Goal: Task Accomplishment & Management: Use online tool/utility

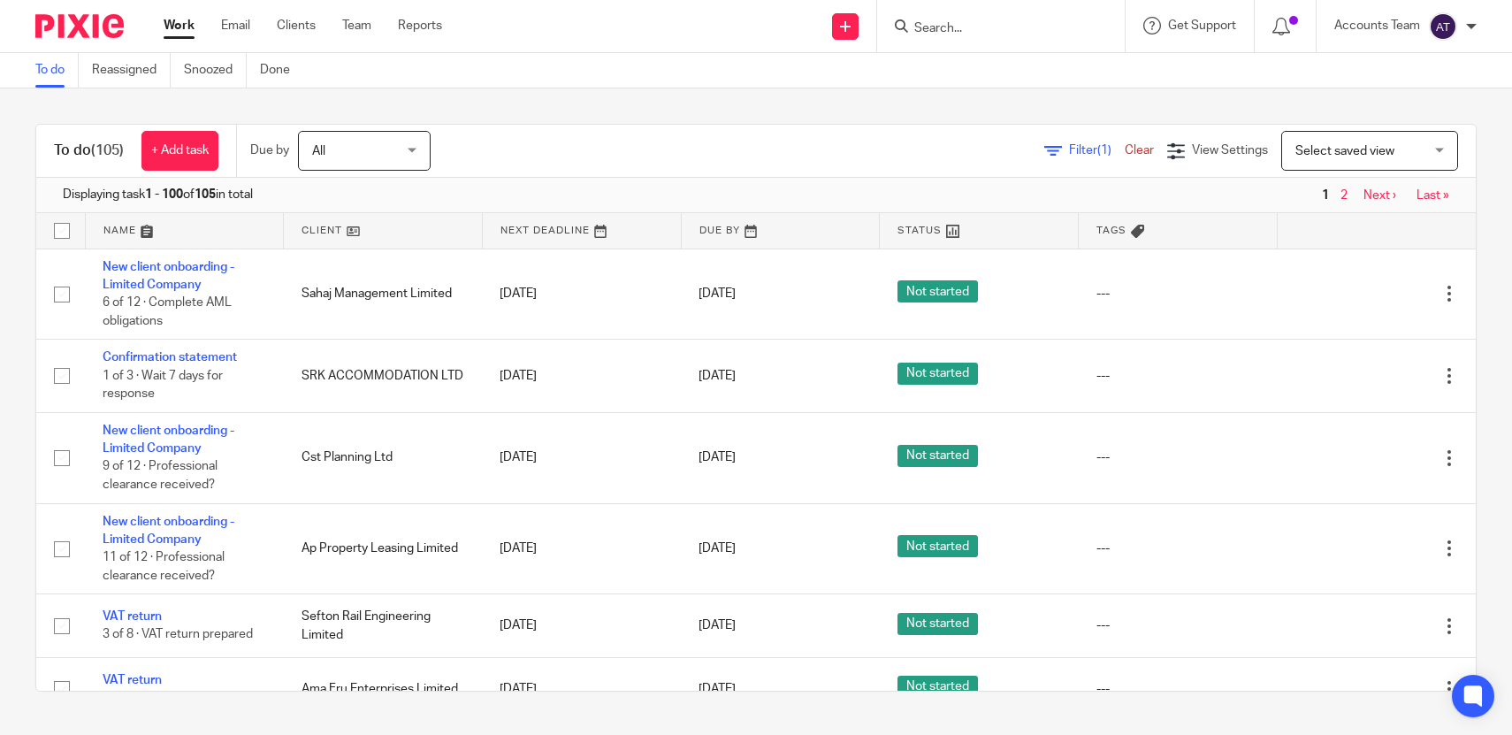
click at [936, 29] on input "Search" at bounding box center [992, 29] width 159 height 16
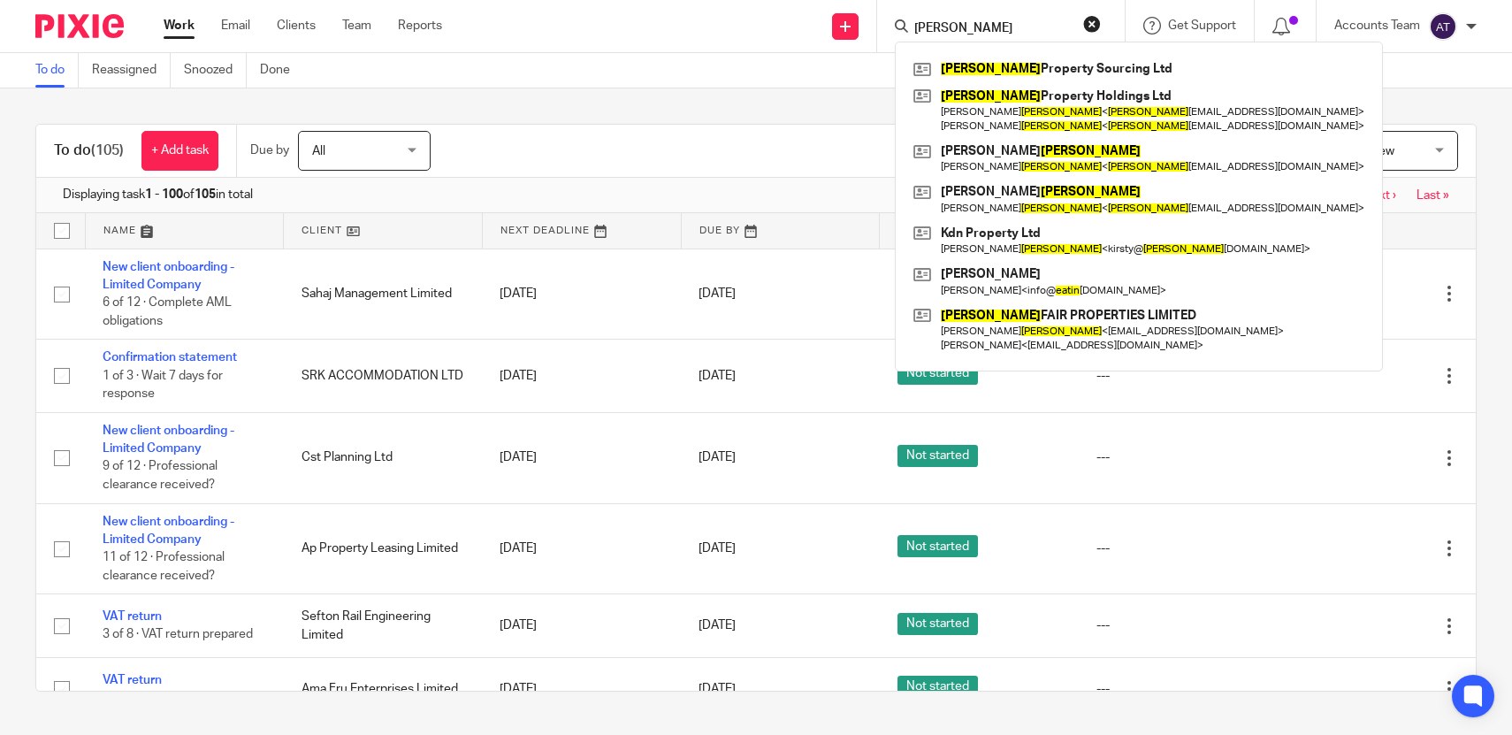
type input "eaton"
click at [963, 54] on div "Eaton Property Sourcing Ltd Eaton Property Holdings Ltd Kirsty Marie Eaton < ea…" at bounding box center [1139, 207] width 488 height 330
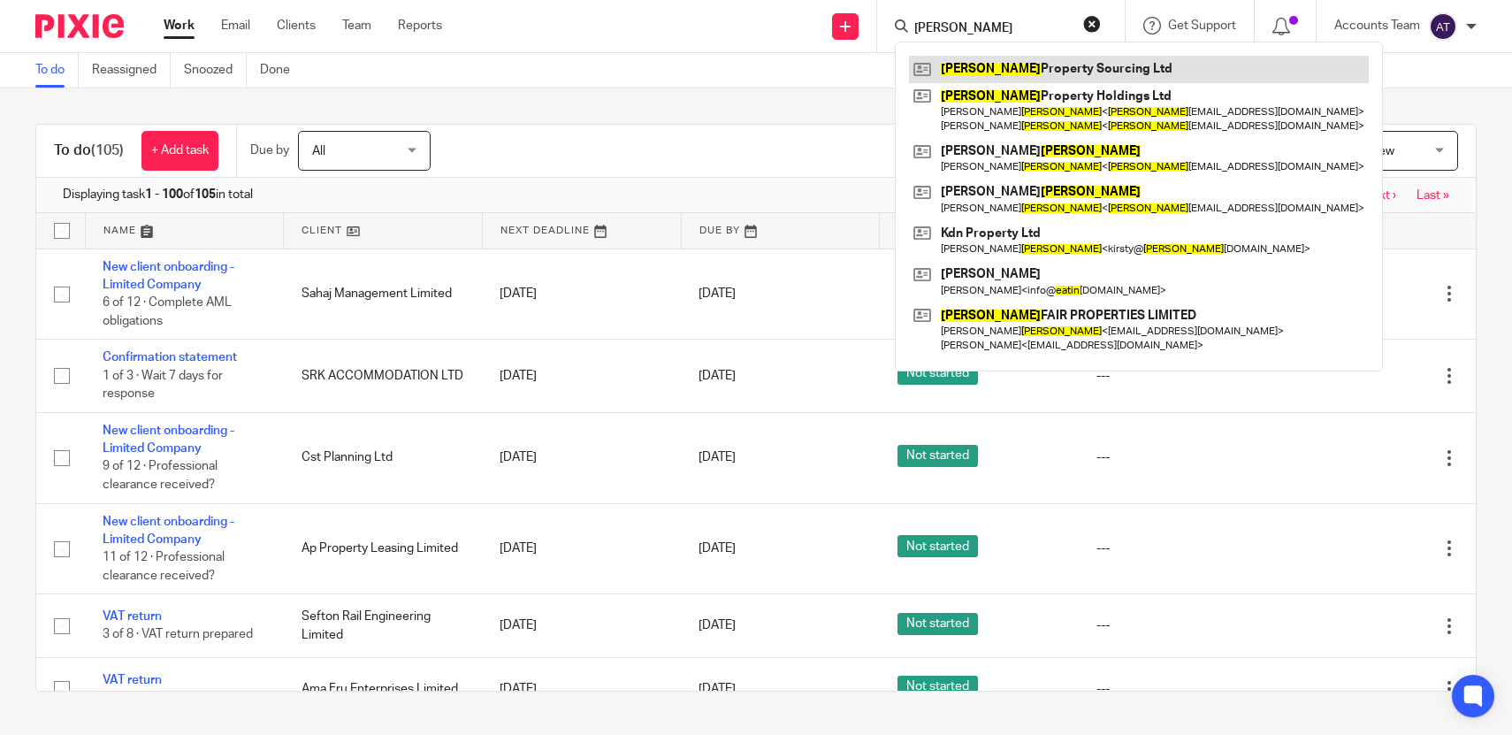
click at [963, 73] on link at bounding box center [1139, 69] width 460 height 27
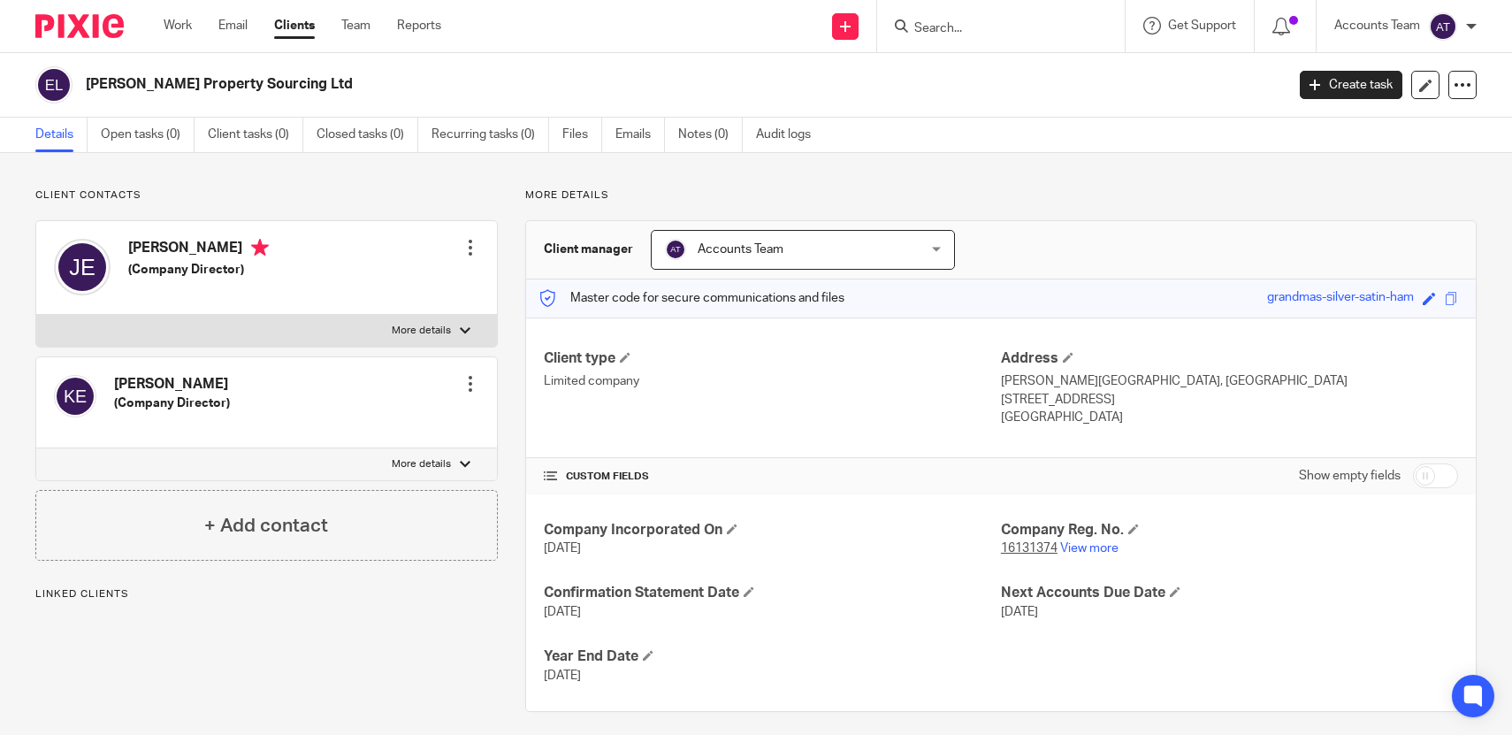
click at [233, 88] on h2 "[PERSON_NAME] Property Sourcing Ltd" at bounding box center [561, 84] width 950 height 19
copy main "Eaton Property Sourcing Ltd Create task Update from Companies House Export data…"
click at [1423, 78] on link at bounding box center [1425, 85] width 28 height 28
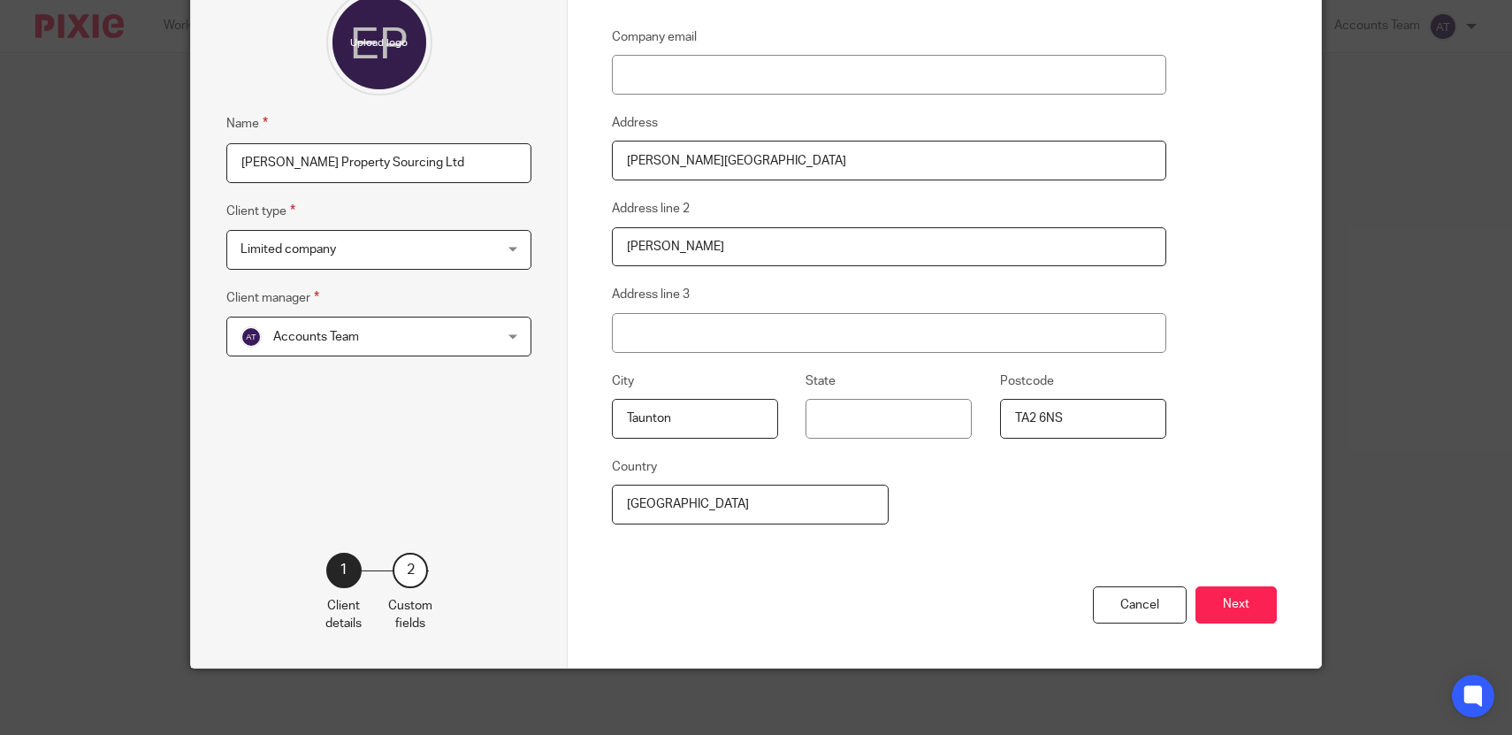
scroll to position [181, 0]
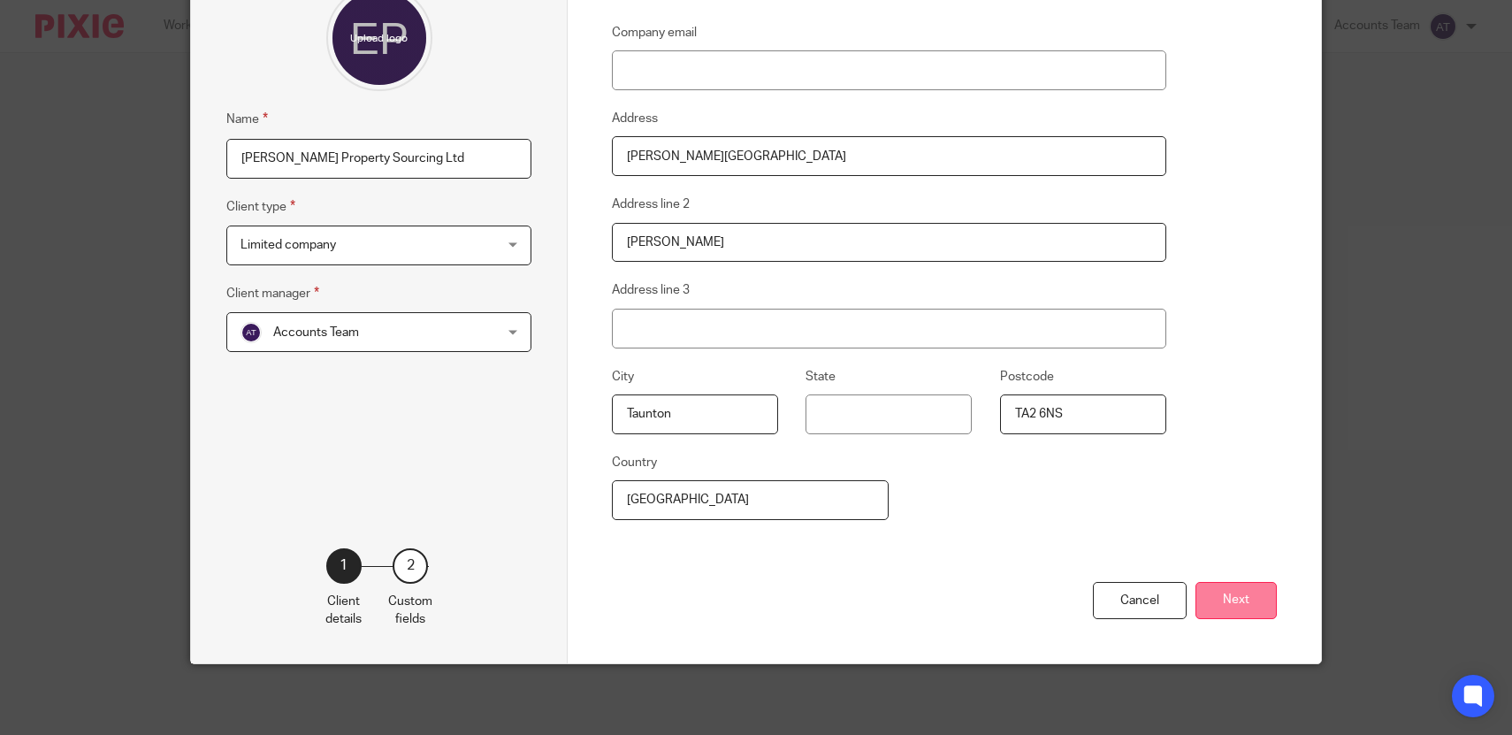
click at [1212, 613] on button "Next" at bounding box center [1235, 601] width 81 height 38
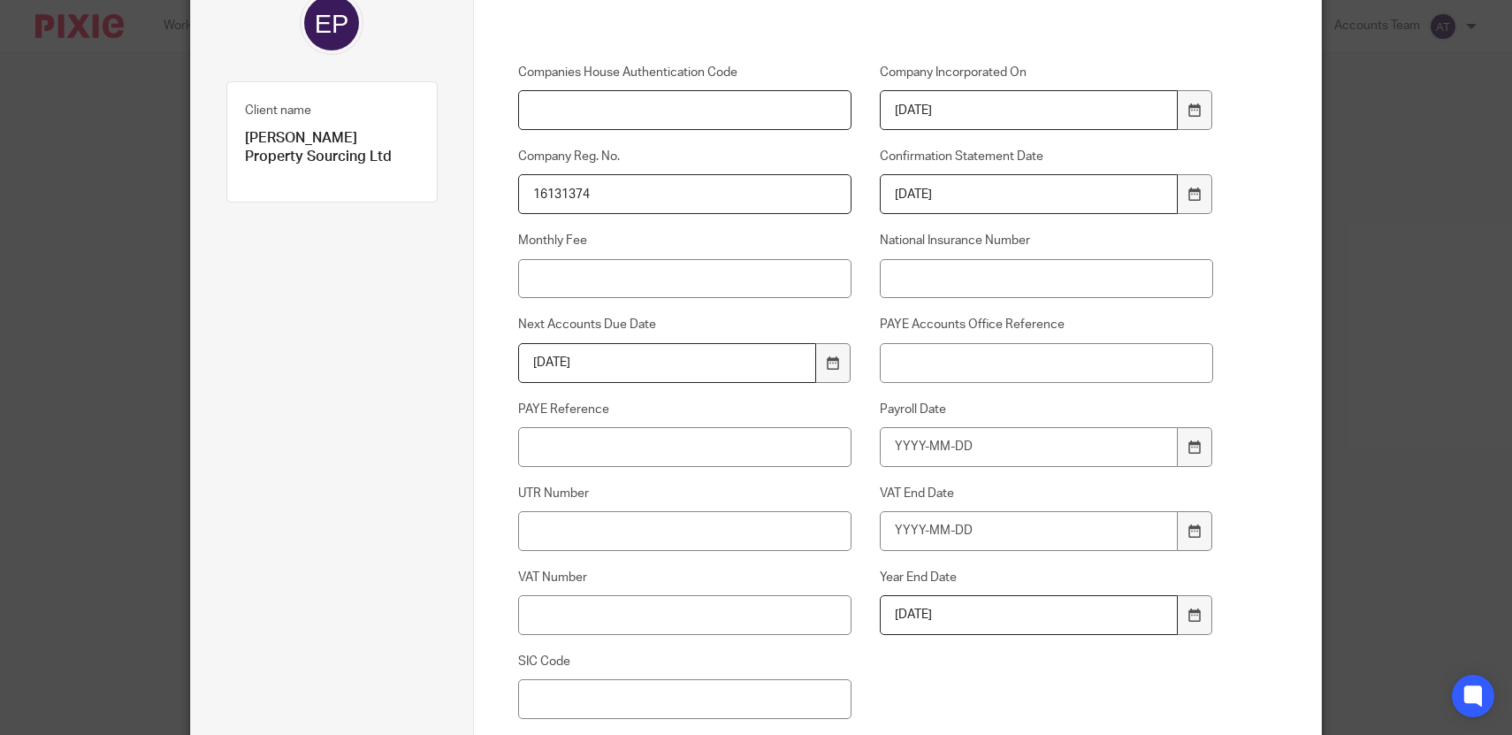
click at [701, 118] on input "Companies House Authentication Code" at bounding box center [685, 110] width 334 height 40
paste input "24D8DD"
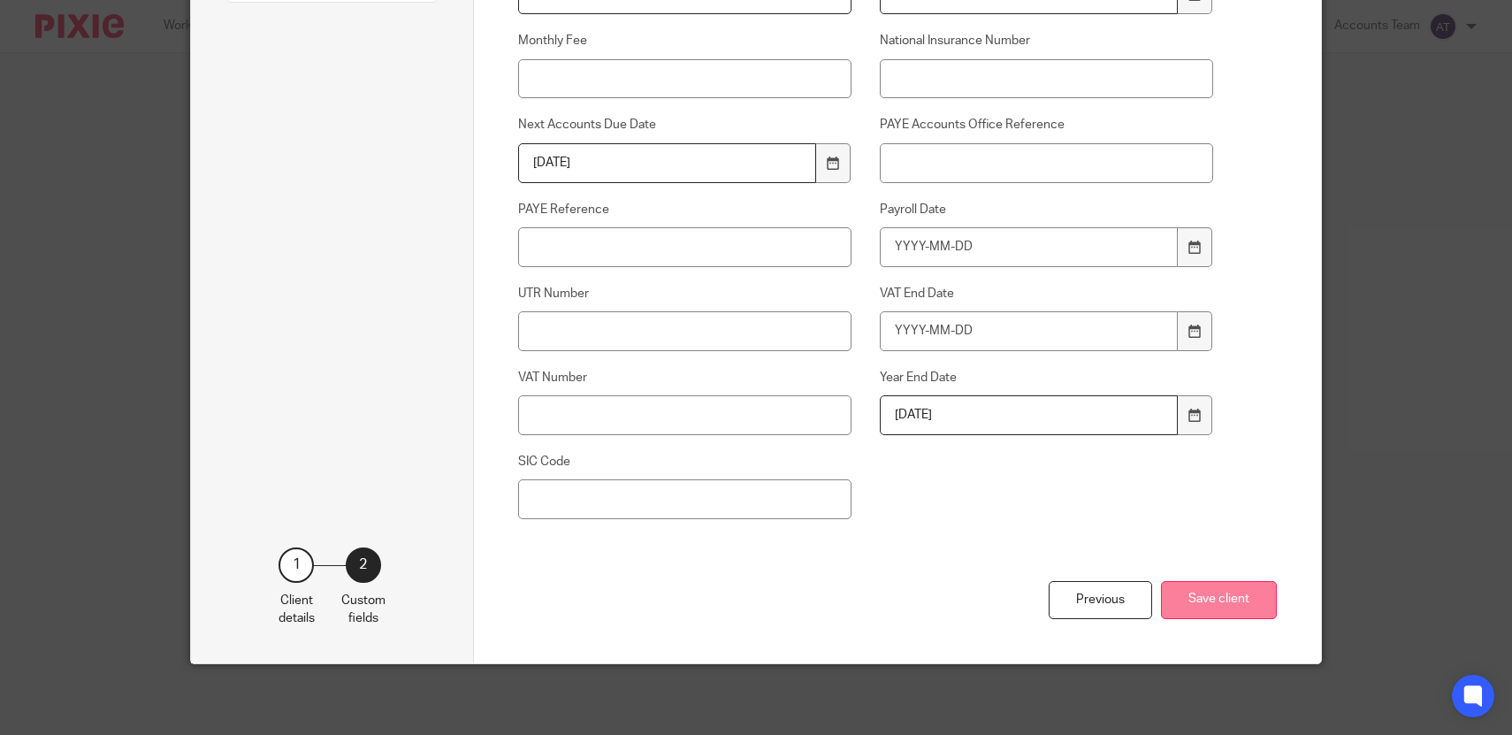
type input "24D8DD"
click at [1211, 603] on button "Save client" at bounding box center [1219, 600] width 116 height 38
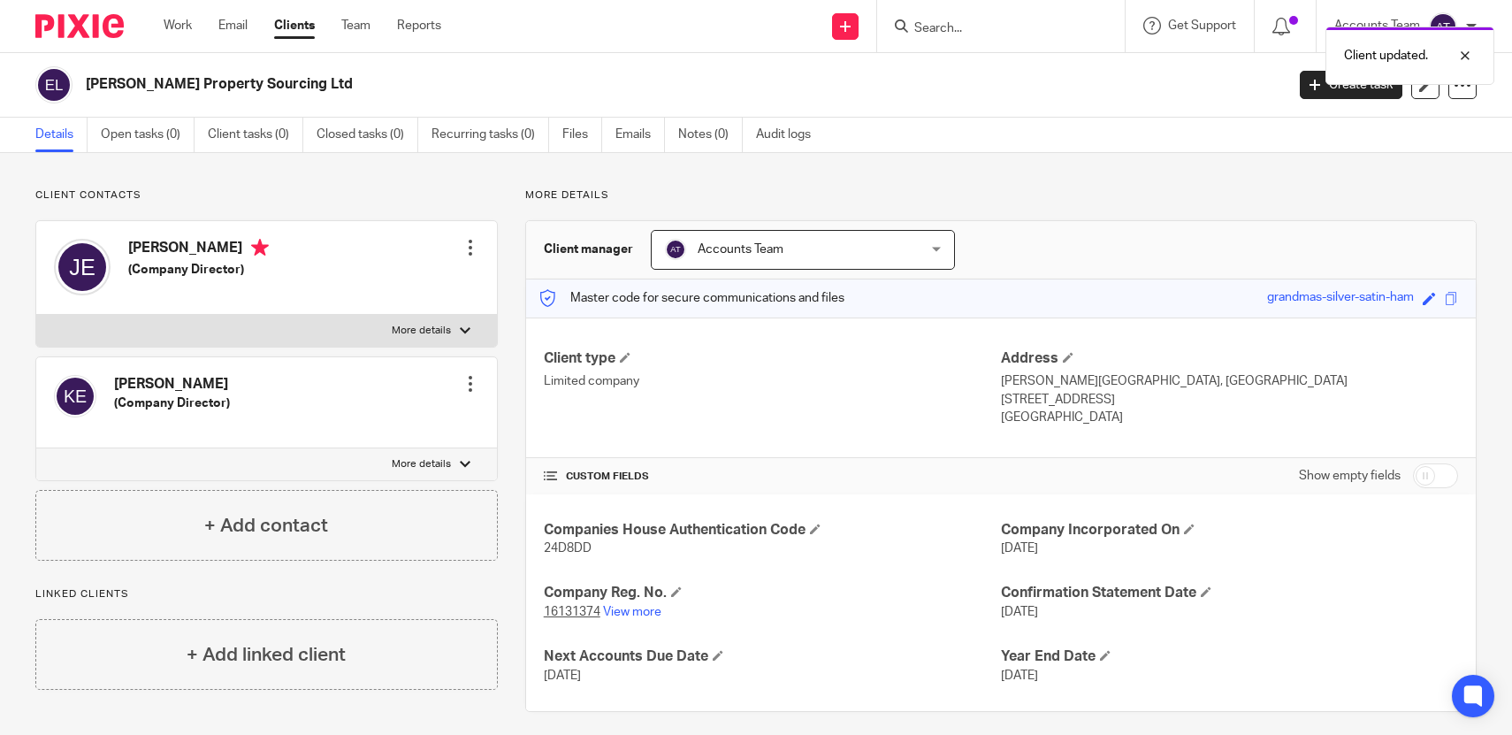
click at [434, 199] on p "Client contacts" at bounding box center [266, 195] width 462 height 14
click at [953, 33] on input "Search" at bounding box center [992, 29] width 159 height 16
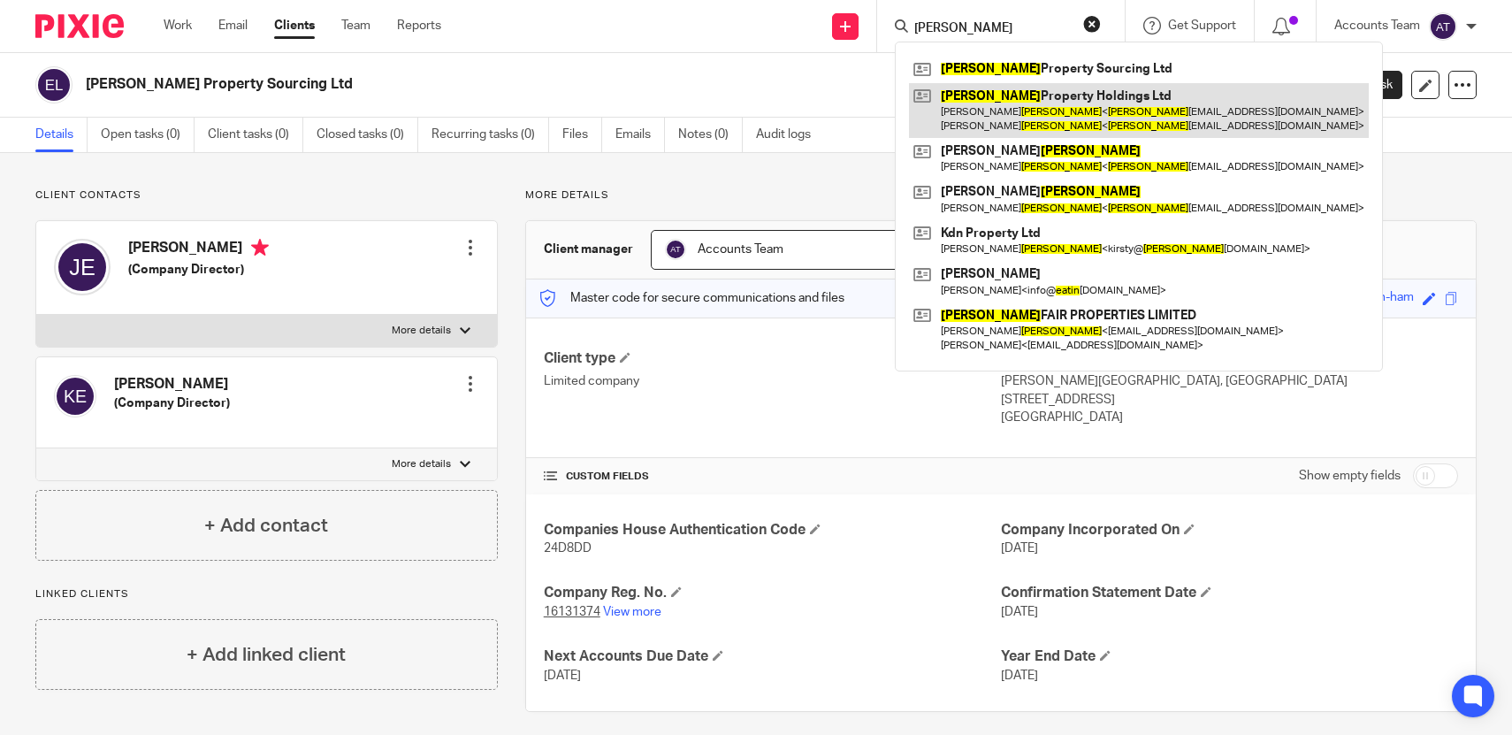
type input "eaton"
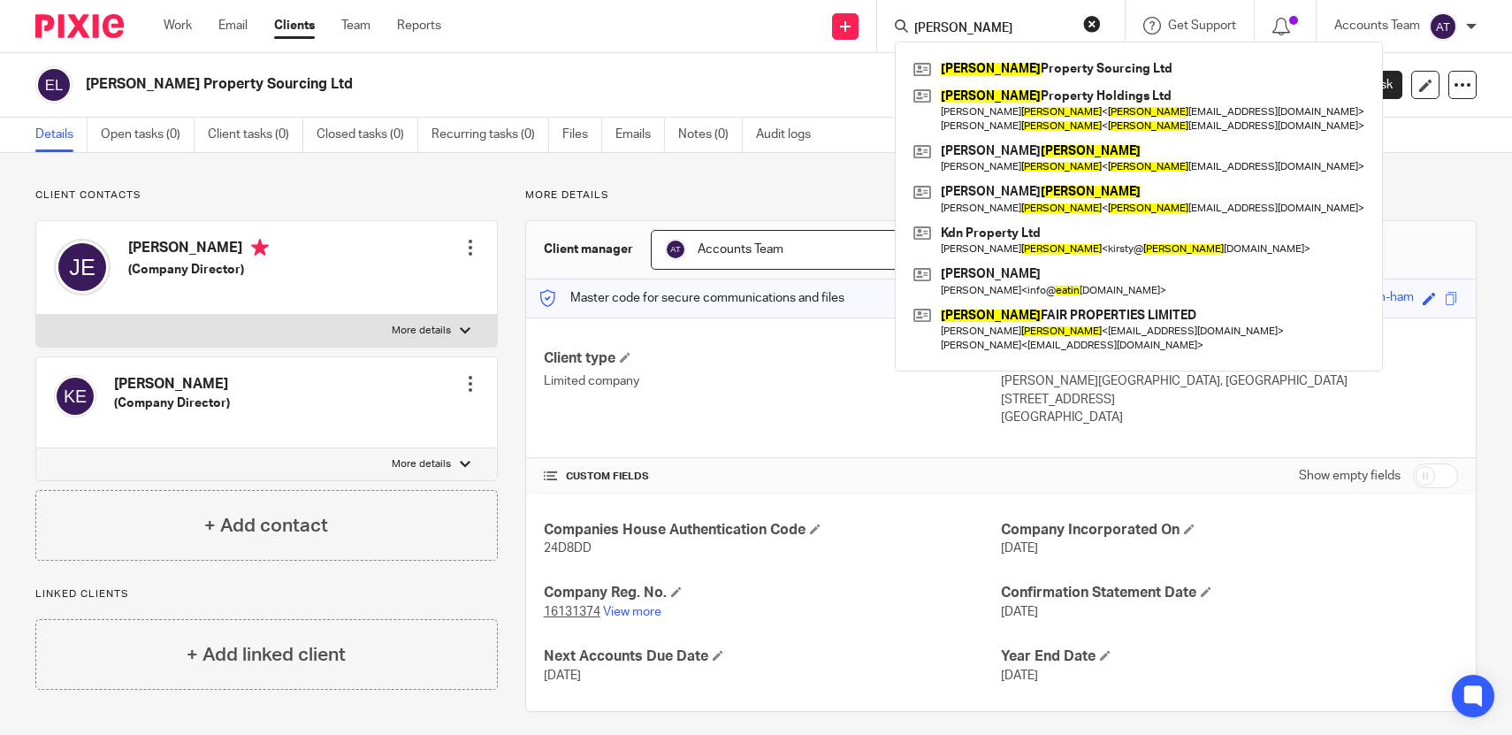
drag, startPoint x: 1026, startPoint y: 102, endPoint x: 534, endPoint y: 9, distance: 500.3
click at [0, 0] on div "Work Email Clients Team Reports Work Email Clients Team Reports Settings Send n…" at bounding box center [756, 26] width 1512 height 53
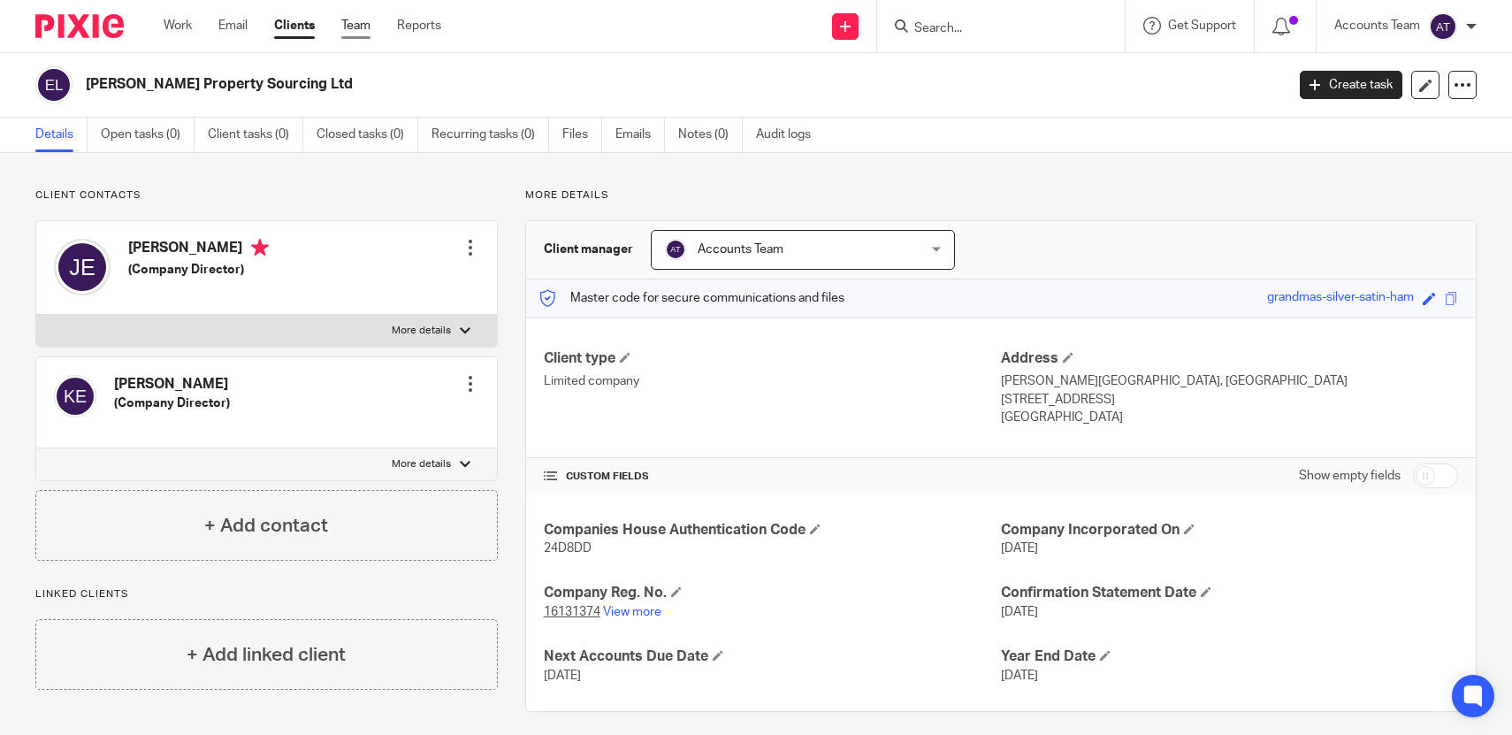
click at [360, 22] on link "Team" at bounding box center [355, 26] width 29 height 18
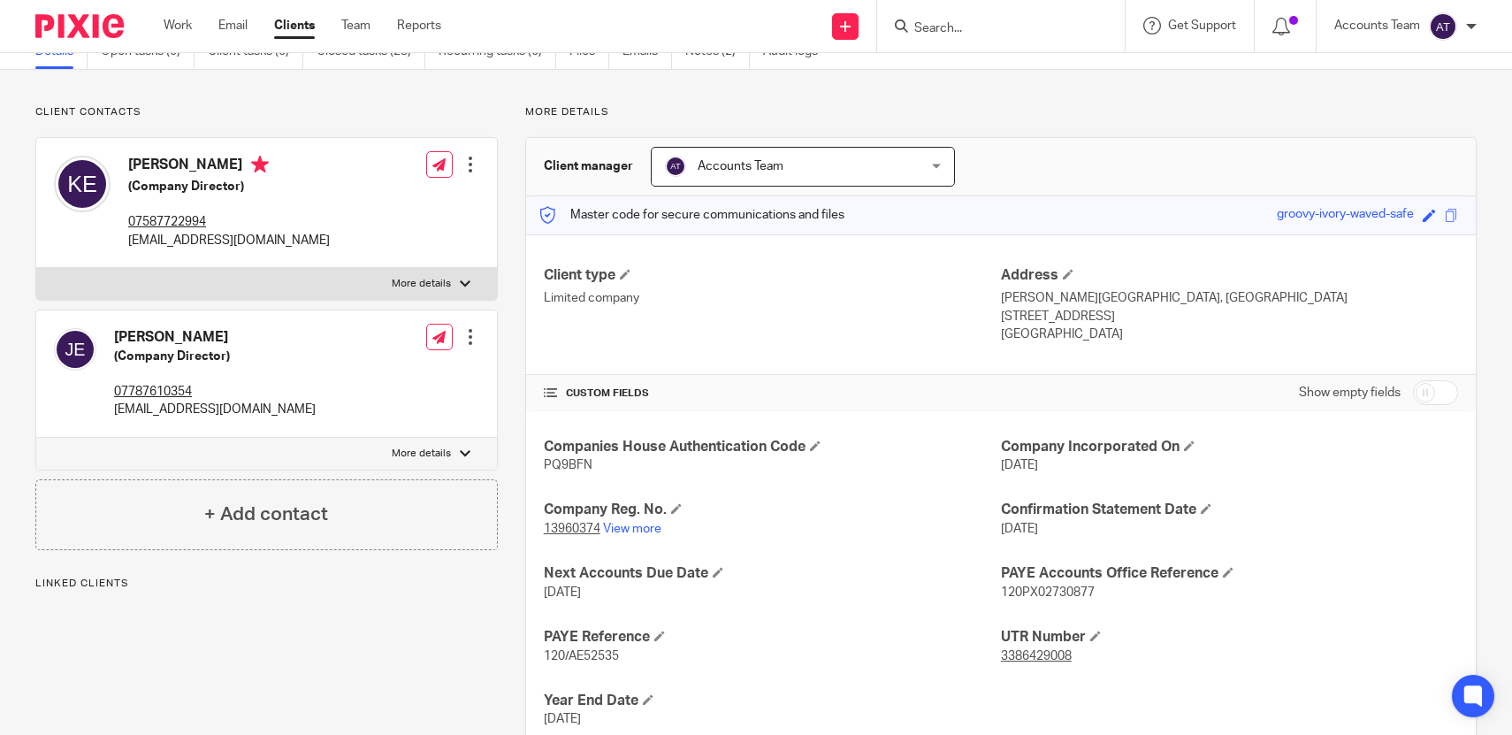
scroll to position [134, 0]
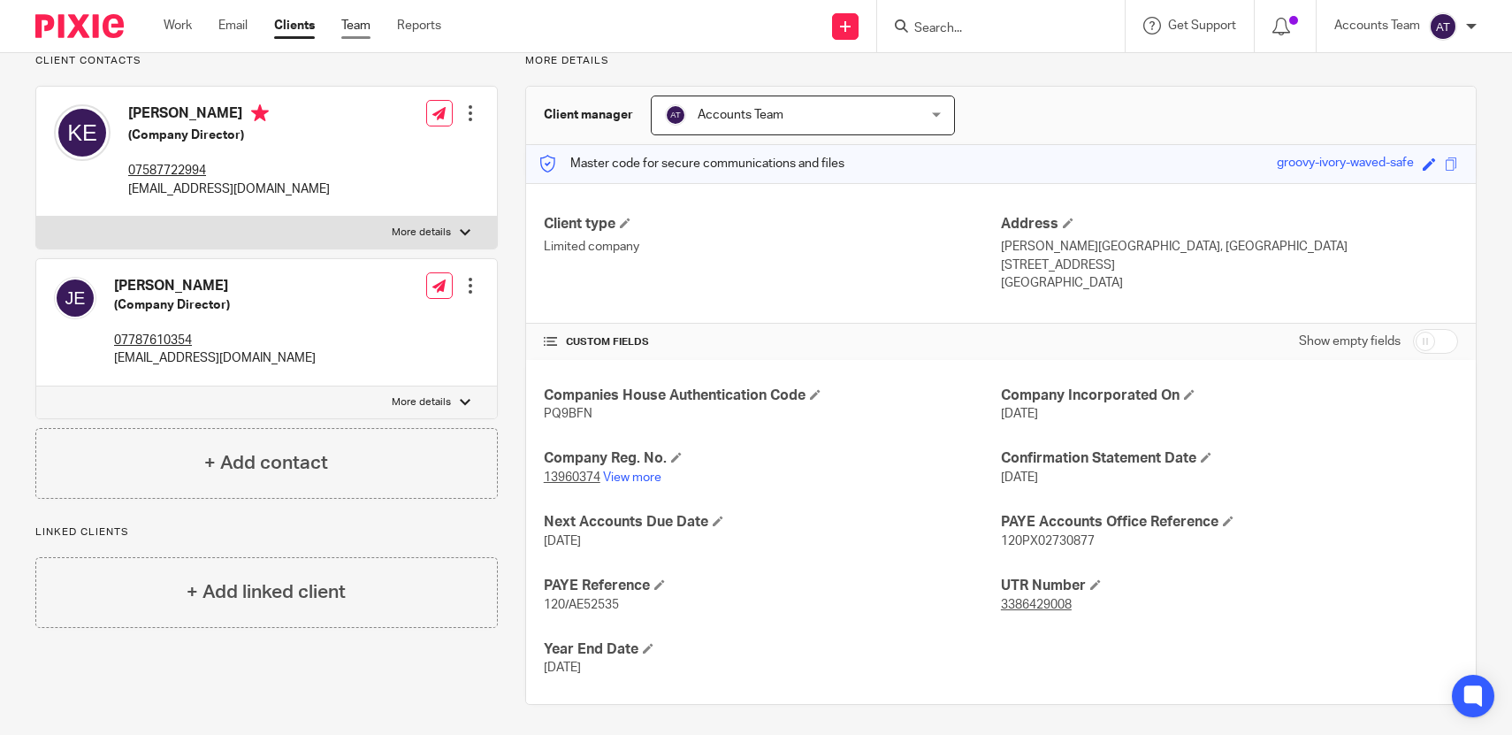
click at [350, 21] on link "Team" at bounding box center [355, 26] width 29 height 18
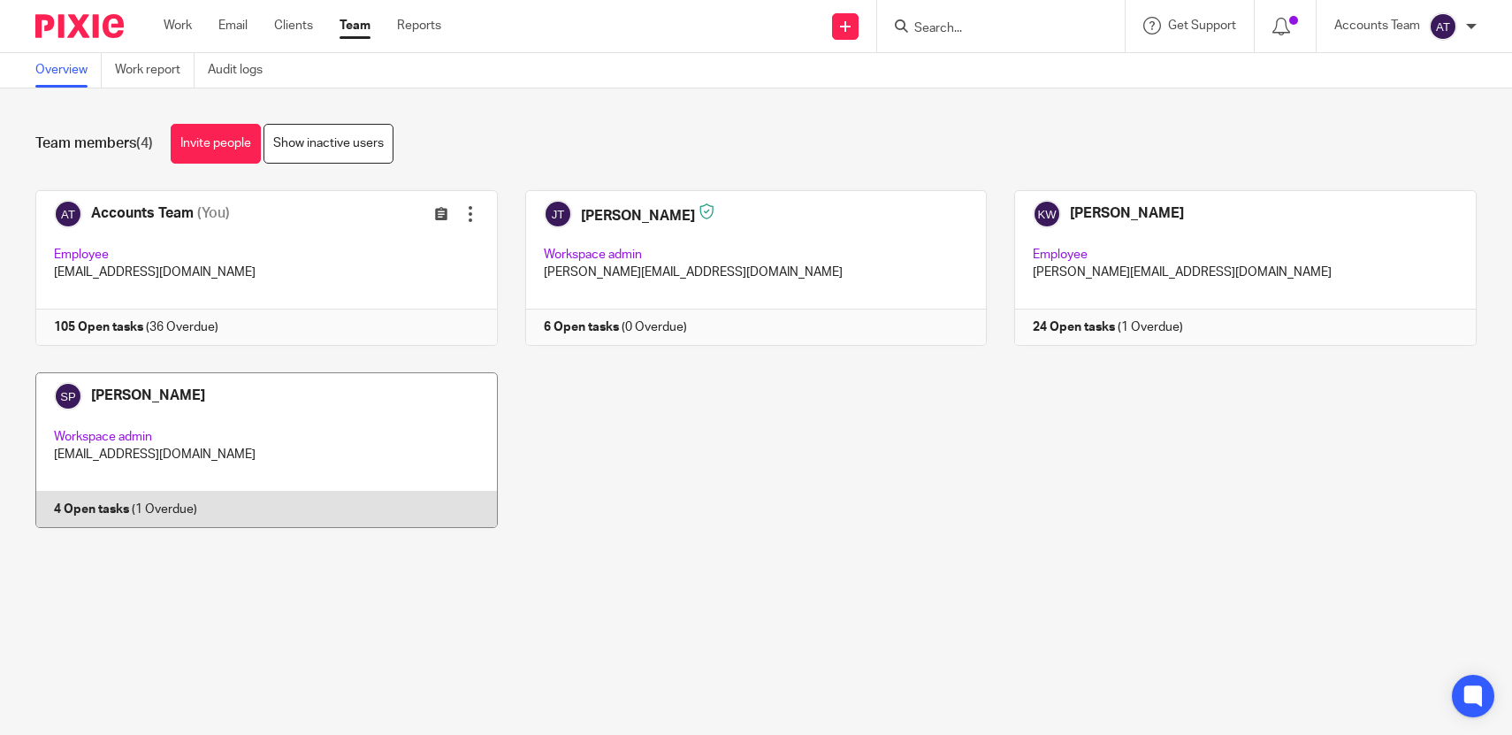
click at [309, 467] on link at bounding box center [253, 450] width 490 height 156
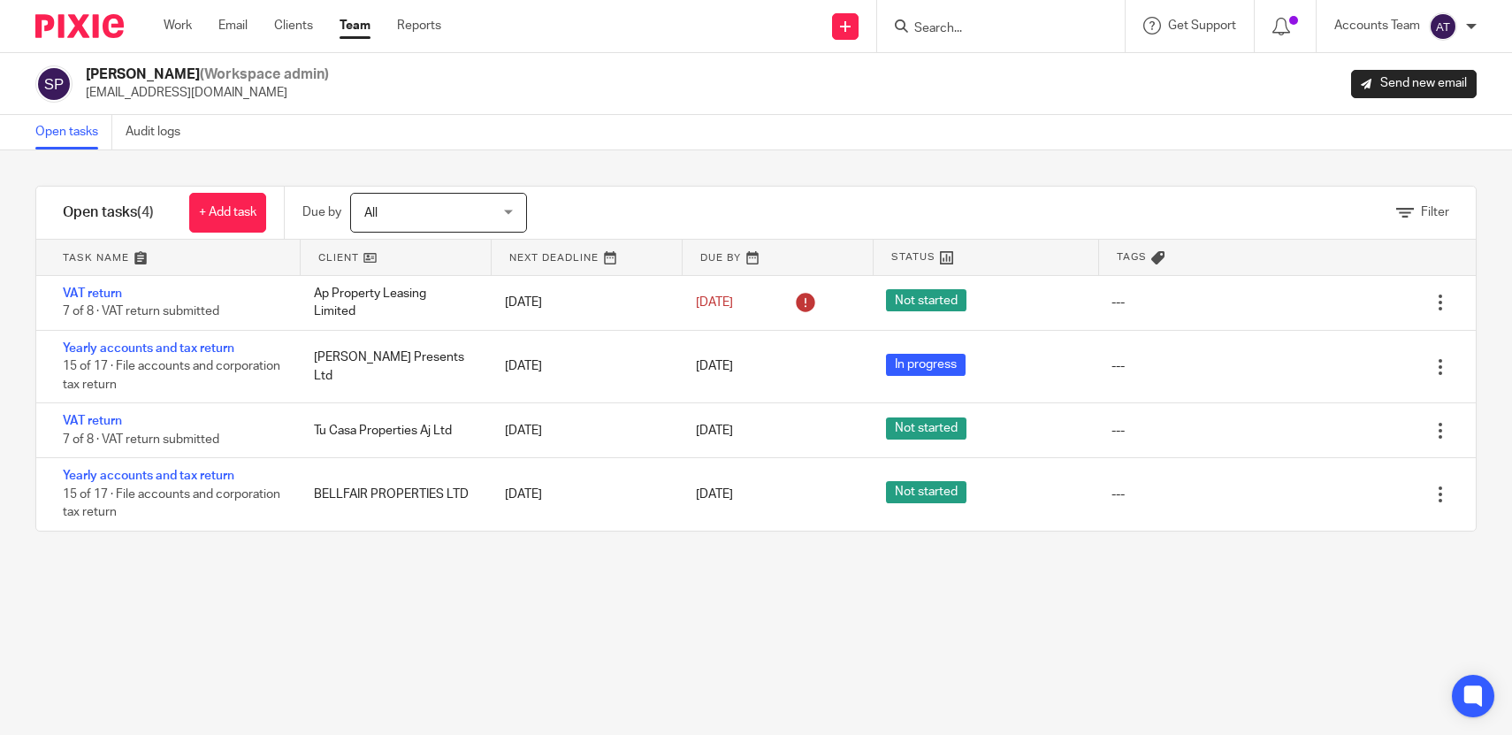
click at [376, 613] on div "Filter tasks Only show tasks matching all of these conditions 1 Client name Is …" at bounding box center [756, 442] width 1512 height 584
click at [362, 38] on div "Work Email Clients Team Reports Work Email Clients Team Reports Settings" at bounding box center [307, 26] width 322 height 52
click at [356, 24] on link "Team" at bounding box center [355, 26] width 31 height 18
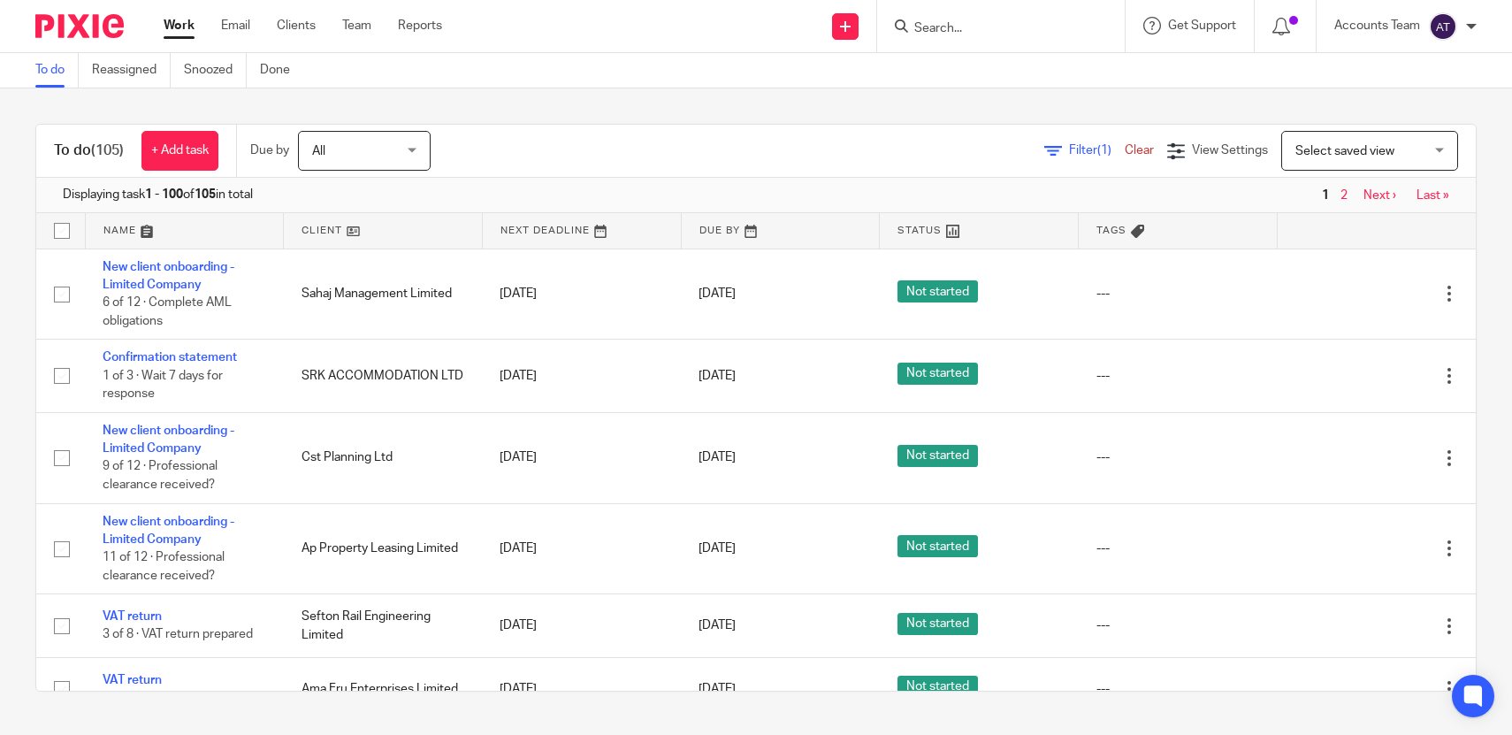
click at [950, 37] on div at bounding box center [1001, 26] width 248 height 52
click at [946, 32] on input "Search" at bounding box center [992, 29] width 159 height 16
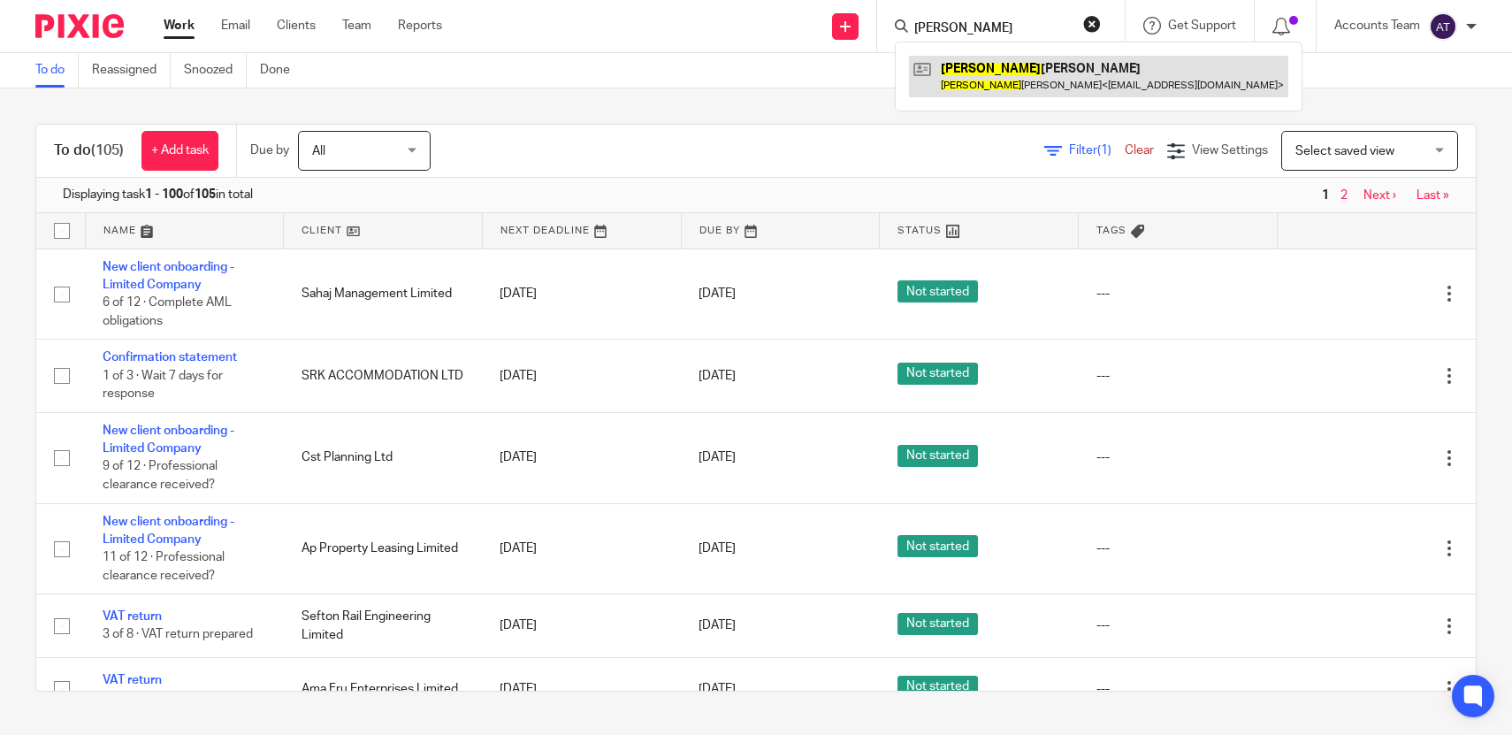
type input "nasser"
click at [963, 75] on link at bounding box center [1098, 76] width 379 height 41
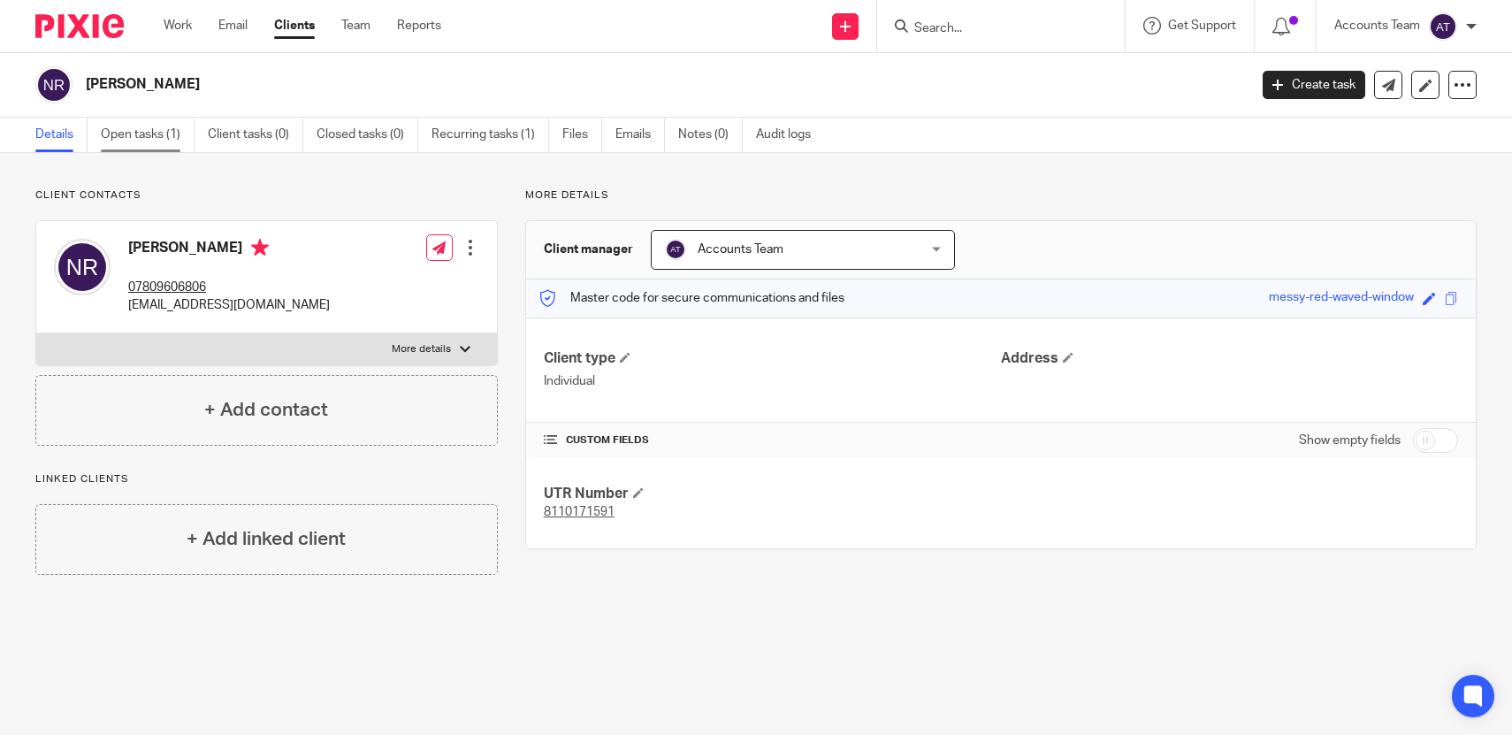
click at [144, 134] on link "Open tasks (1)" at bounding box center [148, 135] width 94 height 34
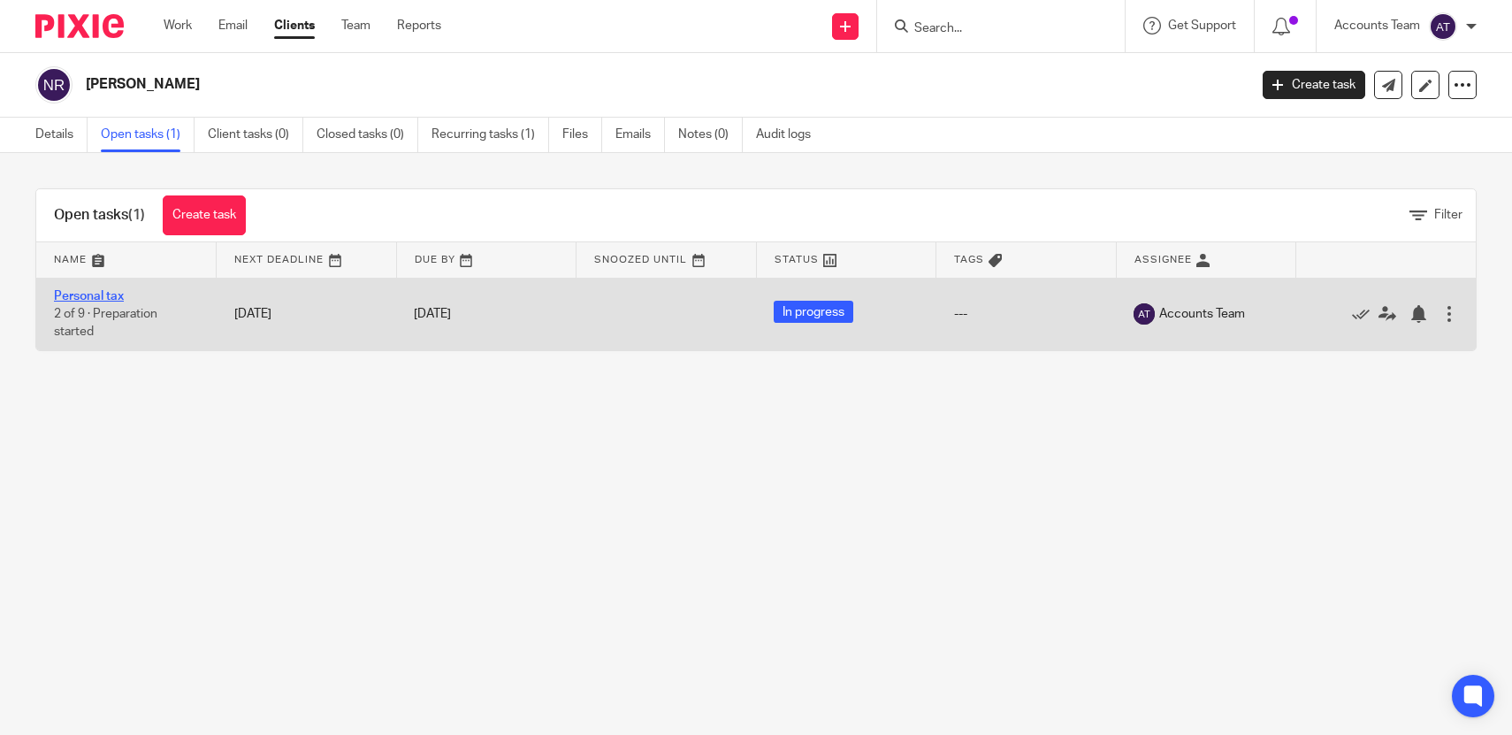
click at [103, 291] on link "Personal tax" at bounding box center [89, 296] width 70 height 12
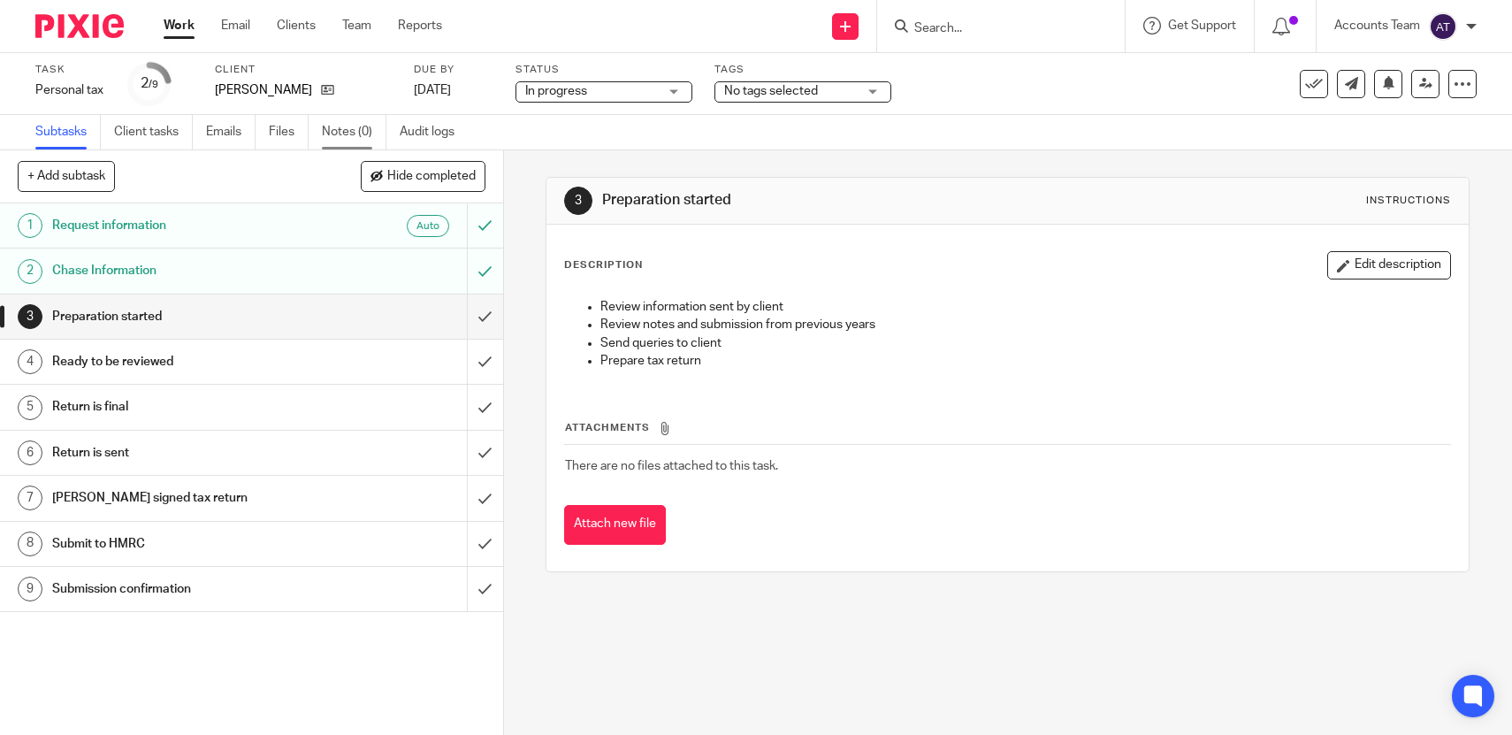
click at [338, 134] on link "Notes (0)" at bounding box center [354, 132] width 65 height 34
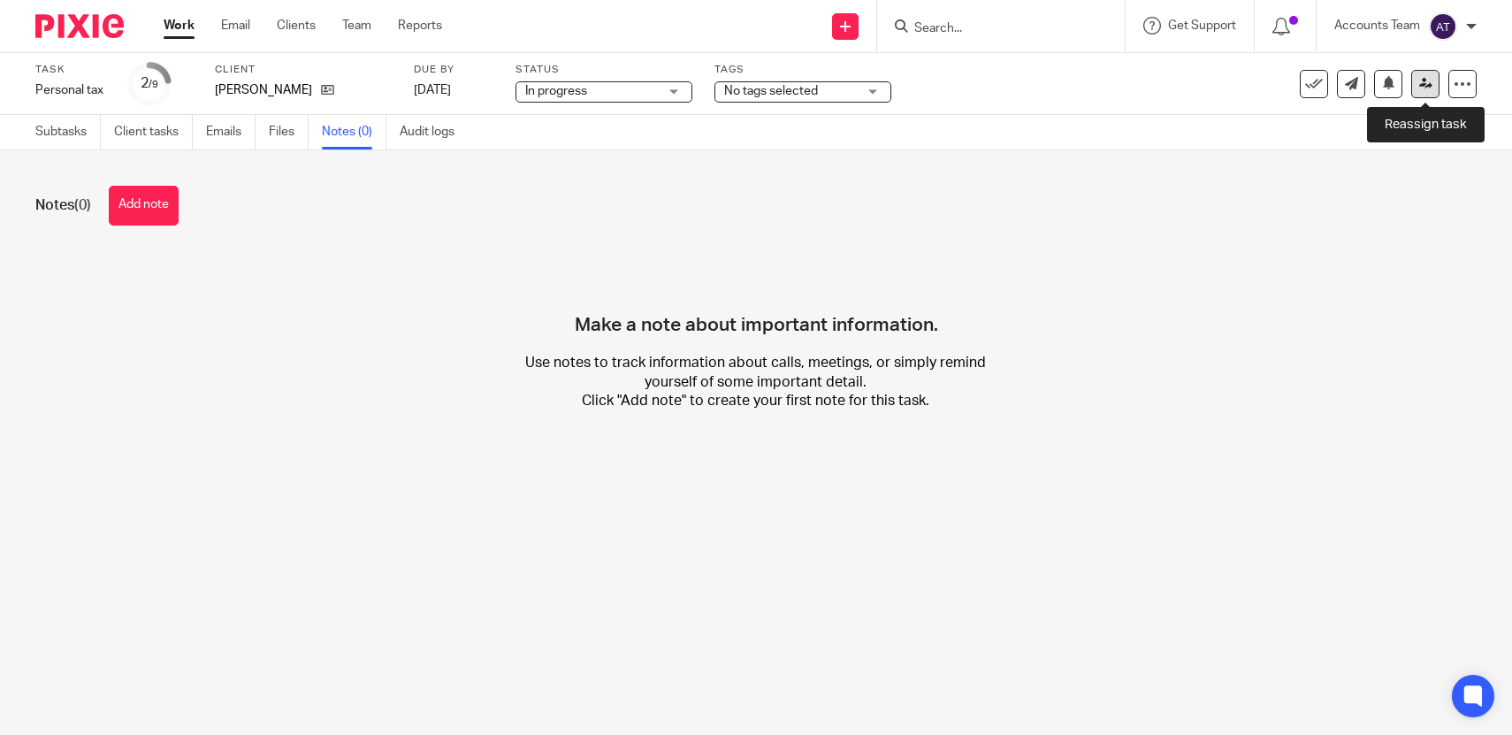
click at [1431, 93] on link at bounding box center [1425, 84] width 28 height 28
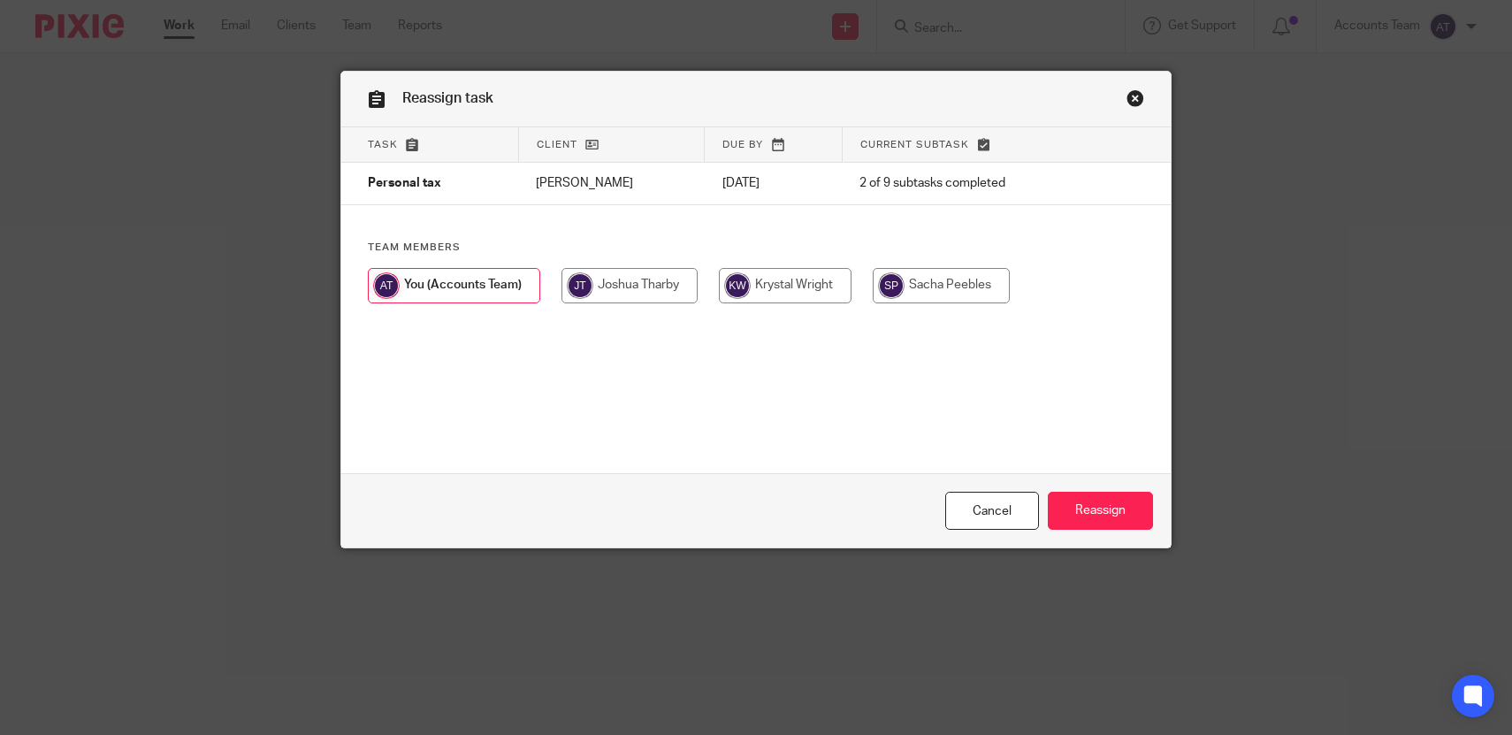
click at [822, 297] on input "radio" at bounding box center [785, 285] width 133 height 35
radio input "true"
click at [1106, 518] on input "Reassign" at bounding box center [1100, 511] width 105 height 38
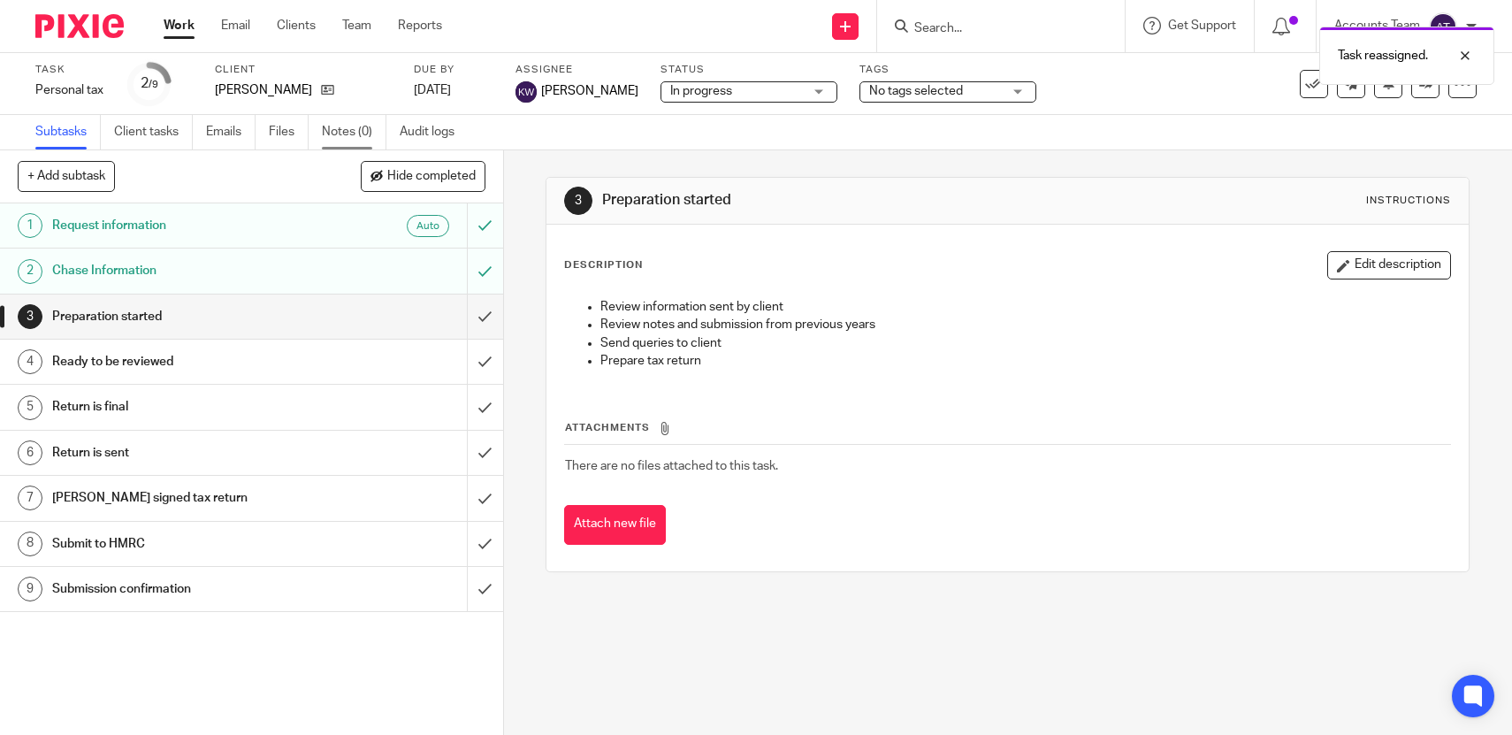
click at [343, 139] on link "Notes (0)" at bounding box center [354, 132] width 65 height 34
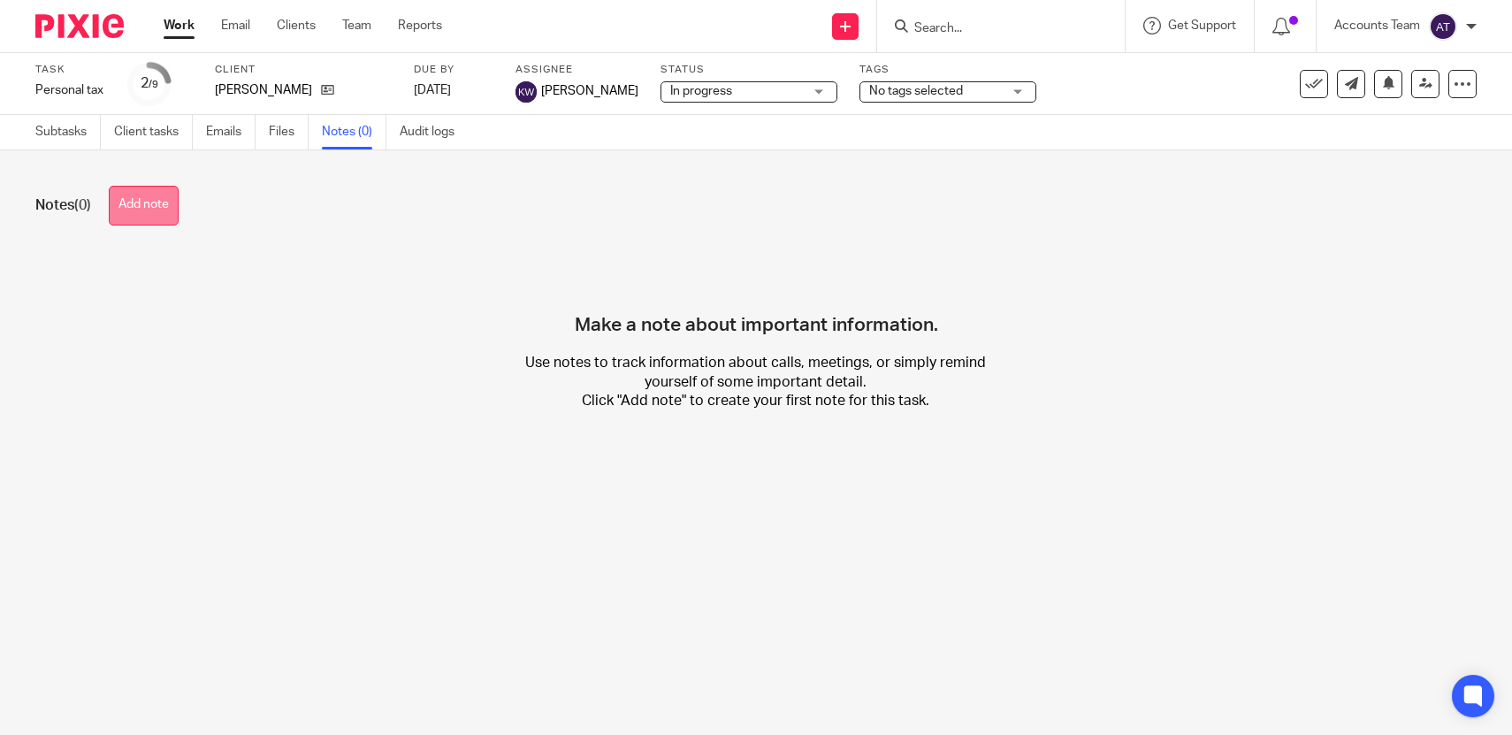
click at [152, 206] on button "Add note" at bounding box center [144, 206] width 70 height 40
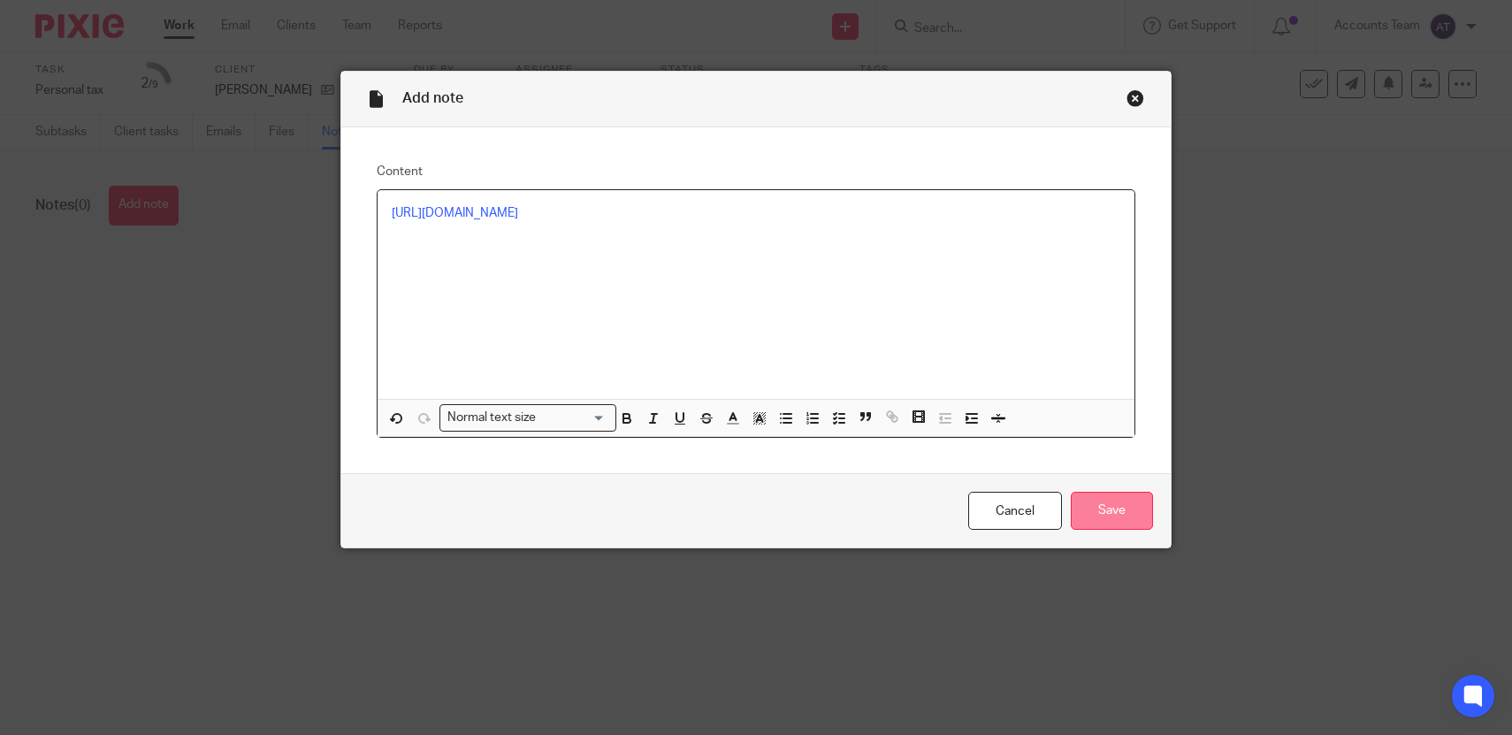
click at [1124, 510] on input "Save" at bounding box center [1112, 511] width 82 height 38
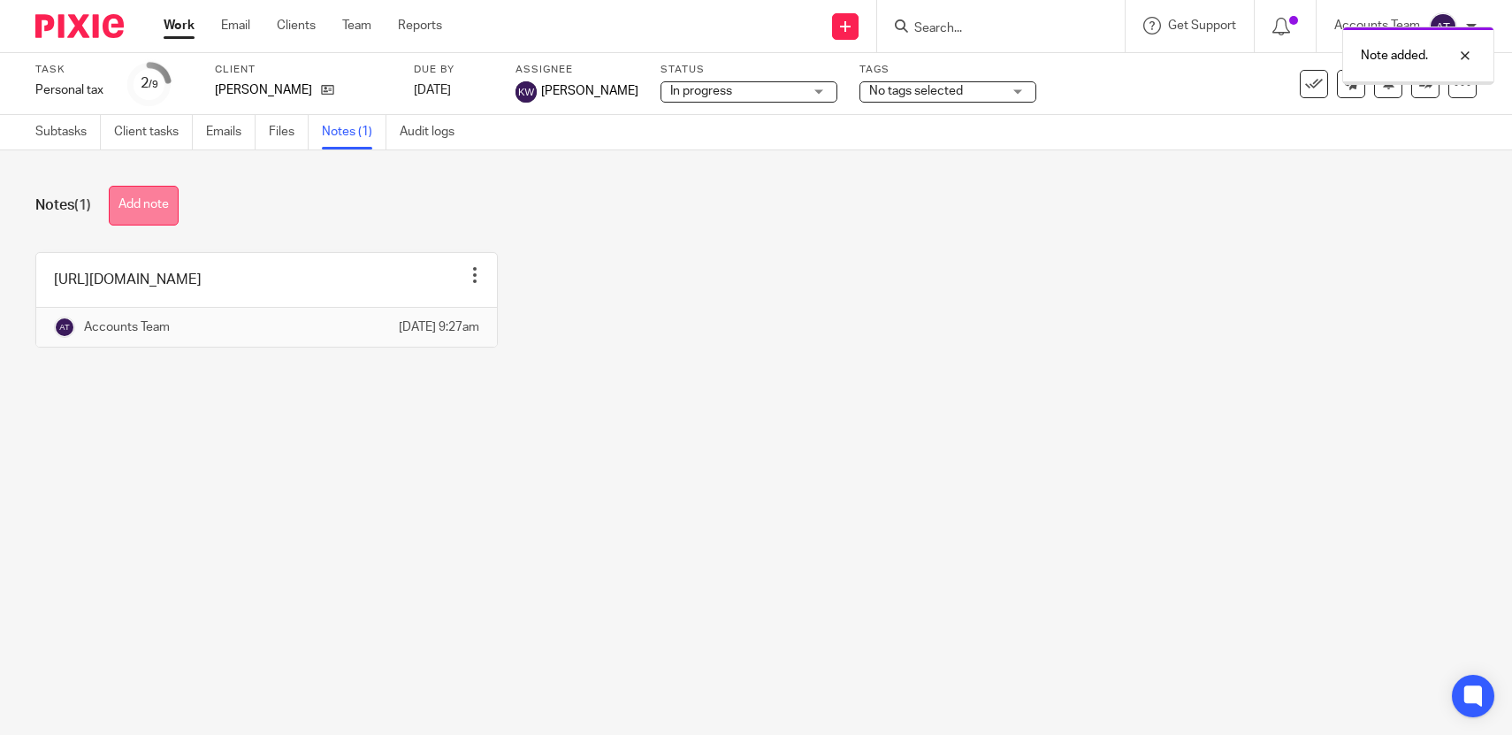
click at [161, 208] on button "Add note" at bounding box center [144, 206] width 70 height 40
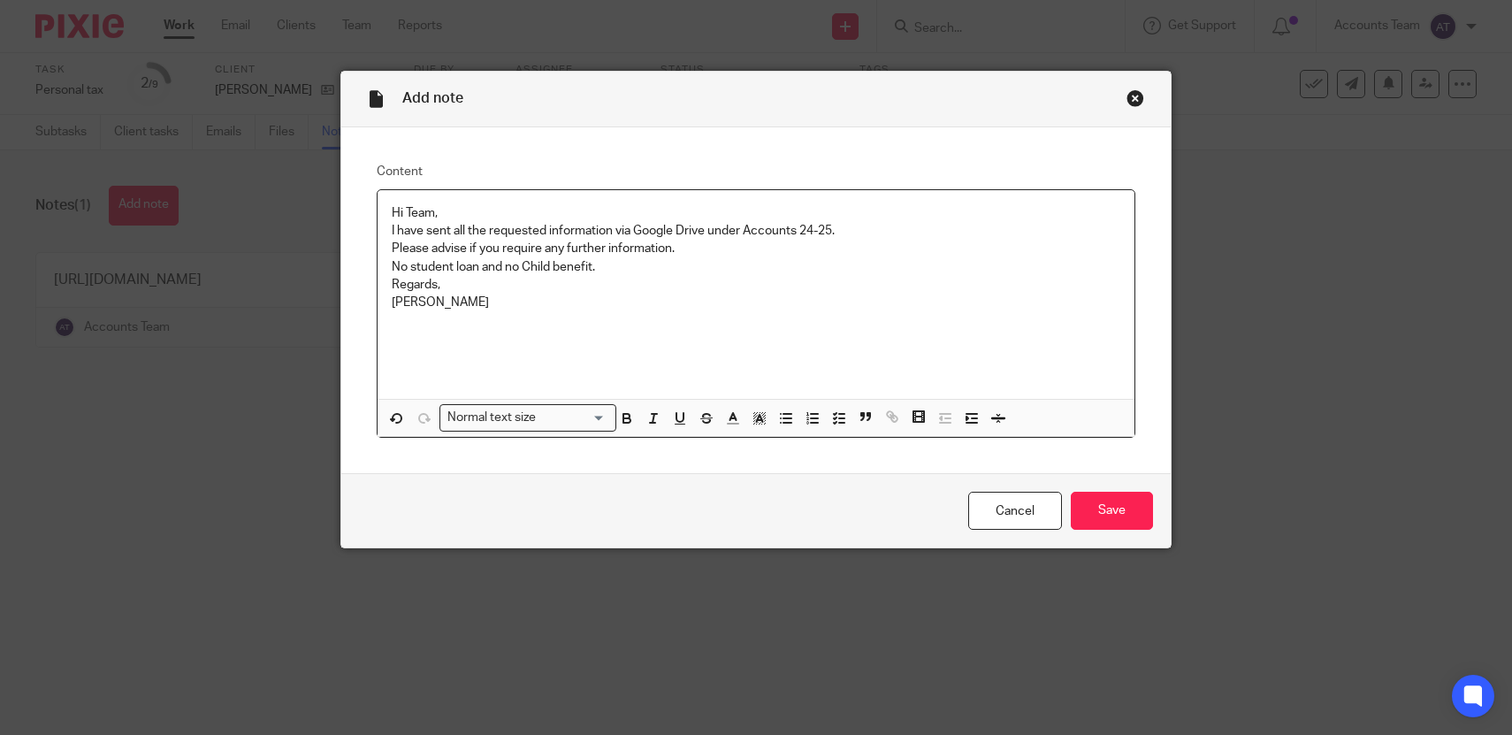
click at [1105, 530] on div "Cancel Save" at bounding box center [756, 510] width 830 height 74
click at [1104, 513] on input "Save" at bounding box center [1112, 511] width 82 height 38
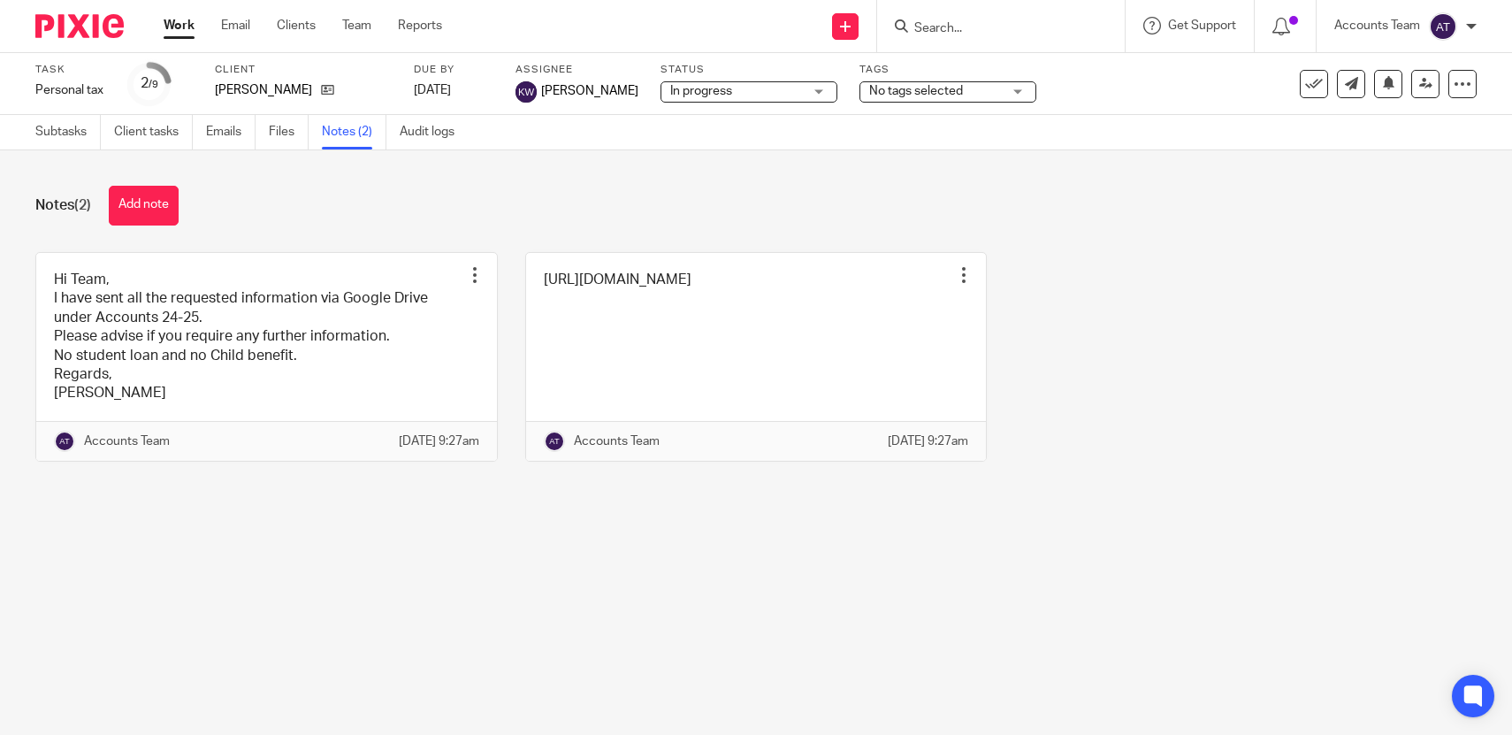
click at [440, 228] on div "Notes (2) Add note Hi Team, I have sent all the requested information via Googl…" at bounding box center [756, 336] width 1512 height 373
click at [358, 204] on div "Notes (2) Add note" at bounding box center [755, 206] width 1441 height 40
click at [94, 132] on link "Subtasks" at bounding box center [67, 132] width 65 height 34
